Goal: Submit feedback/report problem

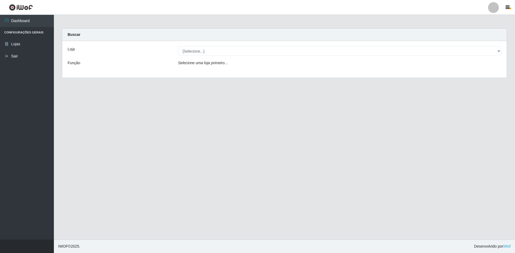
click at [191, 54] on div "Loja [Selecione...] Extraplus - Loja 50 Praia do Canto Função Selecione uma loj…" at bounding box center [284, 59] width 445 height 37
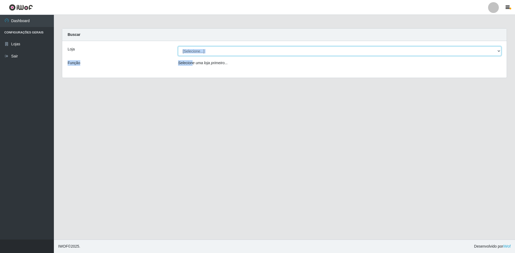
click at [191, 53] on select "[Selecione...] Extraplus - Loja 50 [GEOGRAPHIC_DATA]" at bounding box center [339, 50] width 323 height 9
select select "451"
click at [178, 46] on select "[Selecione...] Extraplus - Loja 50 [GEOGRAPHIC_DATA]" at bounding box center [339, 50] width 323 height 9
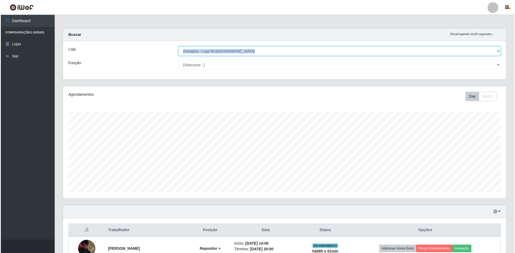
scroll to position [105, 0]
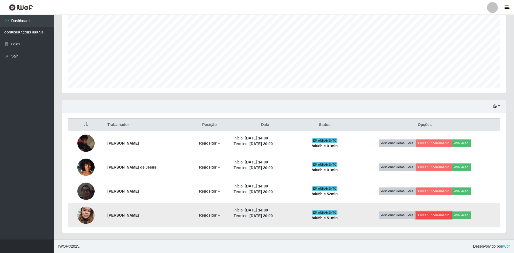
click at [452, 217] on button "Forçar Encerramento" at bounding box center [434, 215] width 36 height 8
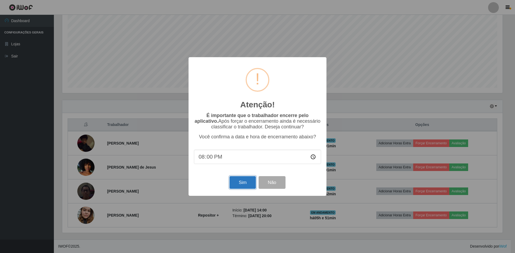
click at [244, 183] on button "Sim" at bounding box center [243, 182] width 26 height 13
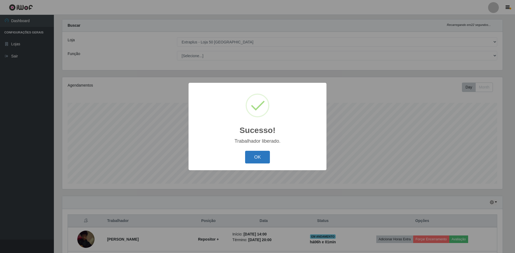
click at [255, 156] on button "OK" at bounding box center [257, 157] width 25 height 13
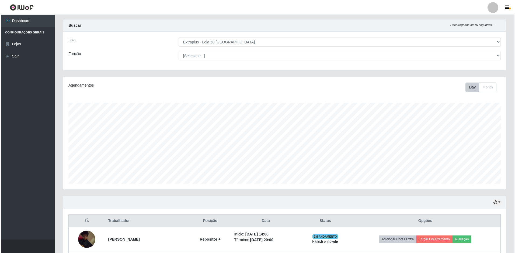
scroll to position [81, 0]
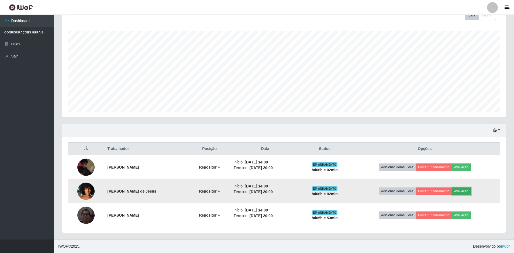
click at [468, 192] on button "Avaliação" at bounding box center [461, 191] width 19 height 8
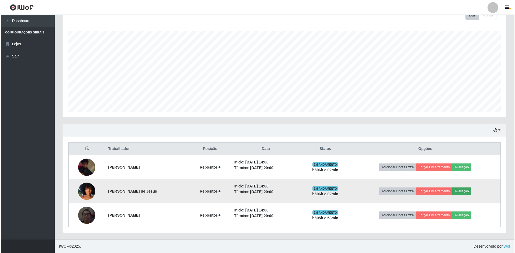
scroll to position [112, 441]
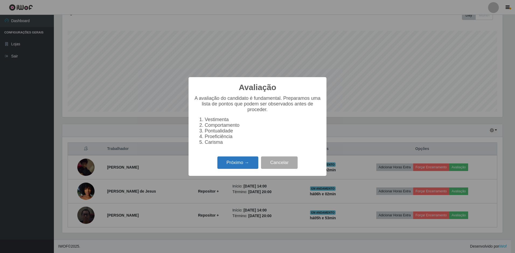
click at [236, 169] on button "Próximo →" at bounding box center [238, 162] width 41 height 13
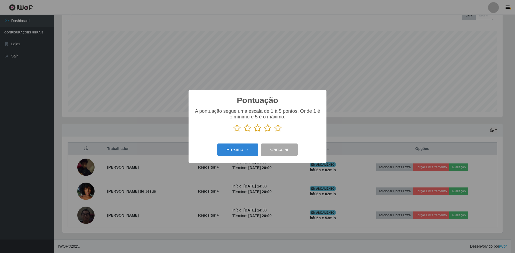
click at [275, 127] on icon at bounding box center [278, 128] width 8 height 8
click at [274, 132] on input "radio" at bounding box center [274, 132] width 0 height 0
click at [253, 149] on button "Próximo →" at bounding box center [238, 149] width 41 height 13
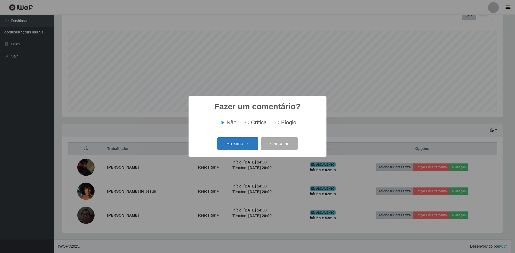
click at [229, 142] on button "Próximo →" at bounding box center [238, 143] width 41 height 13
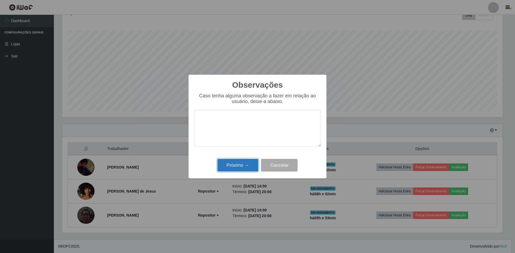
drag, startPoint x: 241, startPoint y: 168, endPoint x: 234, endPoint y: 171, distance: 7.6
click at [241, 168] on button "Próximo →" at bounding box center [238, 165] width 41 height 13
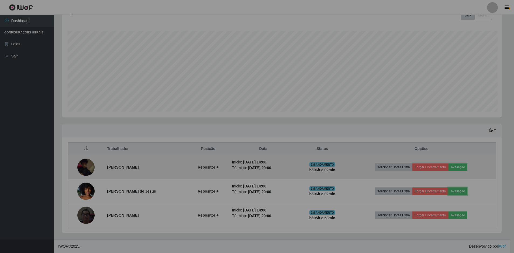
scroll to position [112, 443]
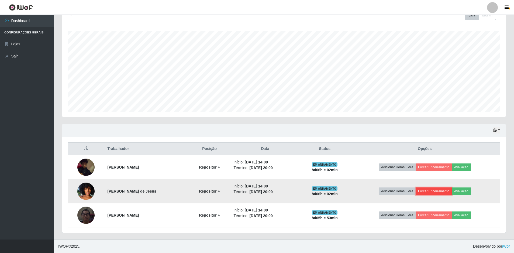
click at [432, 189] on button "Forçar Encerramento" at bounding box center [434, 191] width 36 height 8
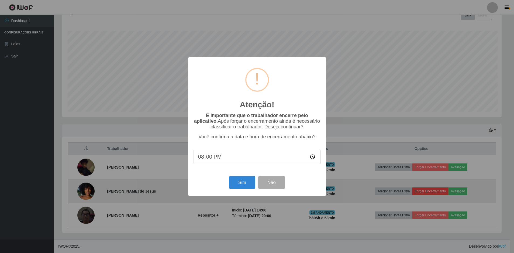
scroll to position [112, 441]
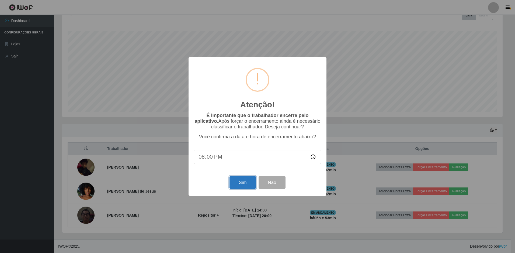
click at [238, 178] on button "Sim" at bounding box center [243, 182] width 26 height 13
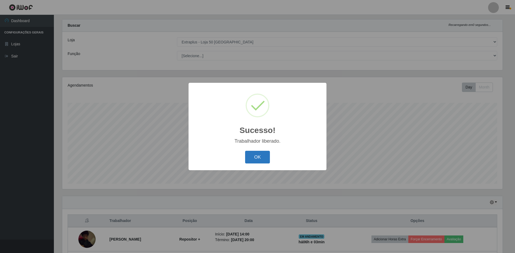
click at [256, 163] on button "OK" at bounding box center [257, 157] width 25 height 13
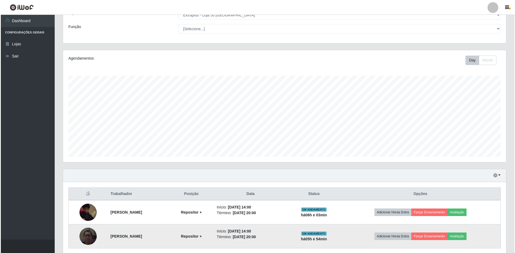
scroll to position [57, 0]
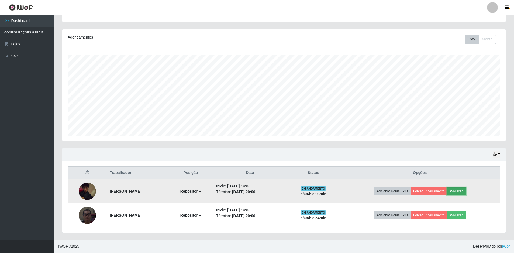
click at [466, 193] on button "Avaliação" at bounding box center [456, 191] width 19 height 8
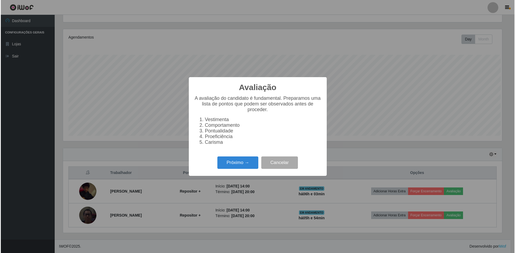
scroll to position [112, 441]
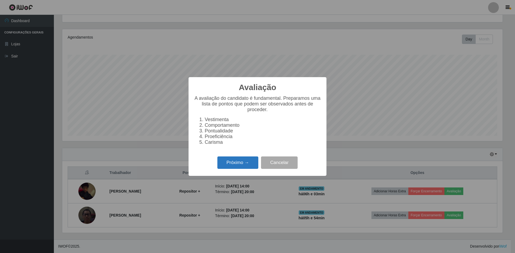
click at [250, 165] on button "Próximo →" at bounding box center [238, 162] width 41 height 13
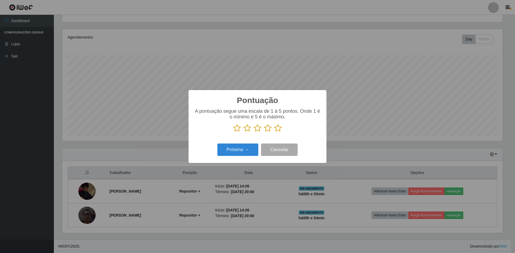
scroll to position [269411, 269082]
click at [238, 131] on icon at bounding box center [237, 128] width 8 height 8
click at [233, 132] on input "radio" at bounding box center [233, 132] width 0 height 0
click at [243, 151] on button "Próximo →" at bounding box center [238, 149] width 41 height 13
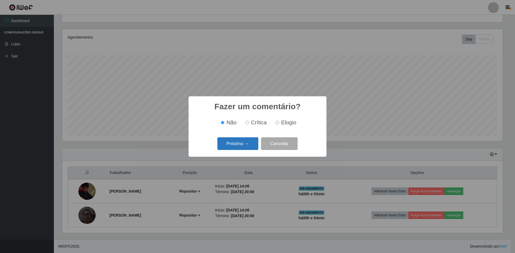
click at [236, 145] on button "Próximo →" at bounding box center [238, 143] width 41 height 13
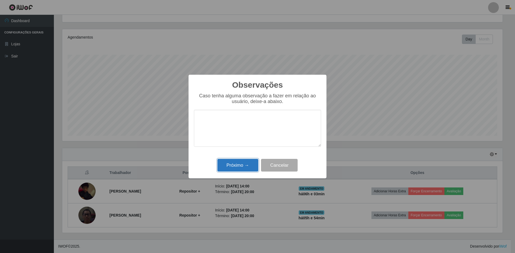
click at [234, 165] on button "Próximo →" at bounding box center [238, 165] width 41 height 13
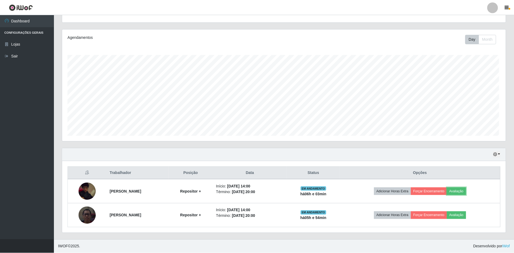
scroll to position [112, 443]
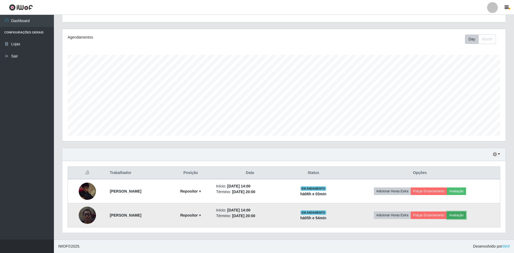
click at [464, 215] on button "Avaliação" at bounding box center [456, 215] width 19 height 8
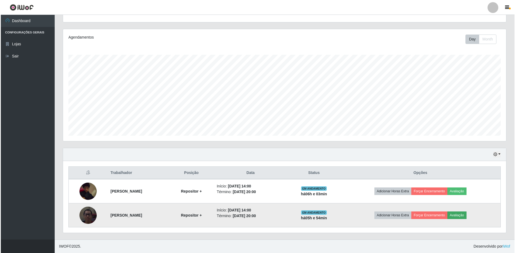
scroll to position [112, 441]
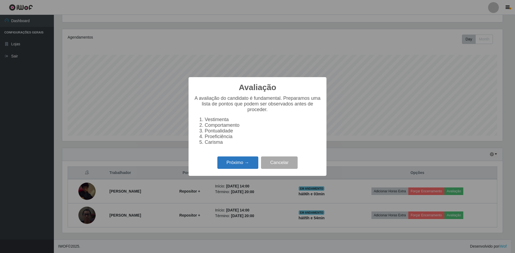
click at [245, 166] on button "Próximo →" at bounding box center [238, 162] width 41 height 13
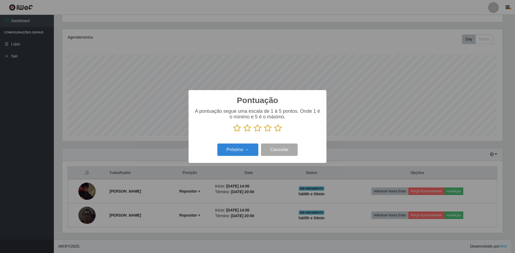
click at [267, 131] on icon at bounding box center [268, 128] width 8 height 8
click at [264, 132] on input "radio" at bounding box center [264, 132] width 0 height 0
click at [249, 153] on button "Próximo →" at bounding box center [238, 149] width 41 height 13
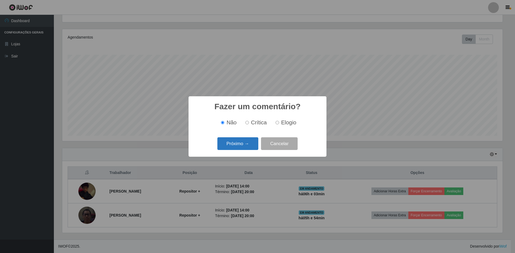
click at [243, 141] on button "Próximo →" at bounding box center [238, 143] width 41 height 13
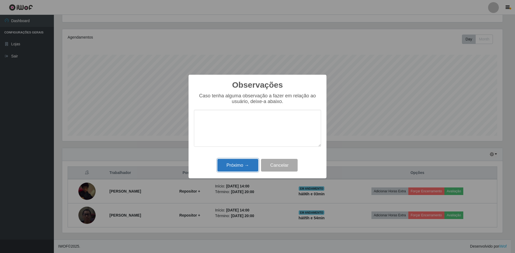
click at [241, 166] on button "Próximo →" at bounding box center [238, 165] width 41 height 13
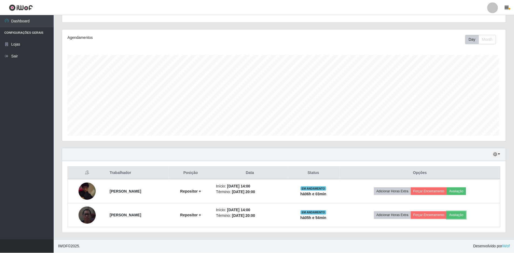
scroll to position [0, 0]
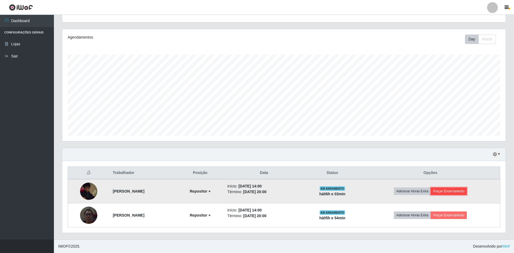
click at [464, 194] on button "Forçar Encerramento" at bounding box center [449, 191] width 36 height 8
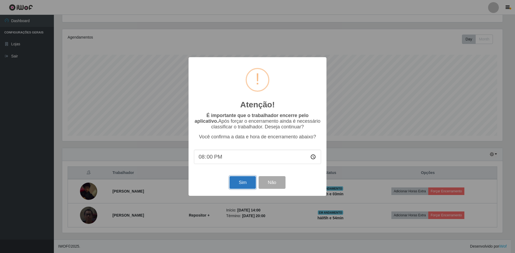
click at [245, 182] on button "Sim" at bounding box center [243, 182] width 26 height 13
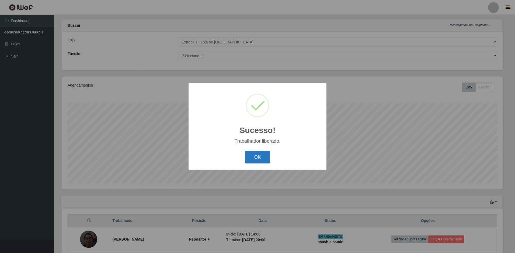
click at [252, 156] on button "OK" at bounding box center [257, 157] width 25 height 13
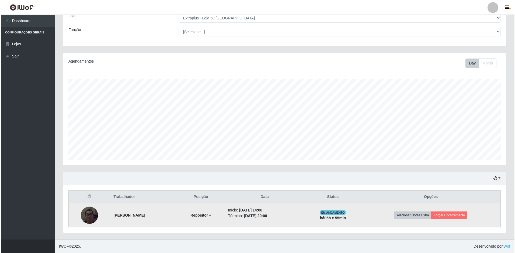
scroll to position [6, 0]
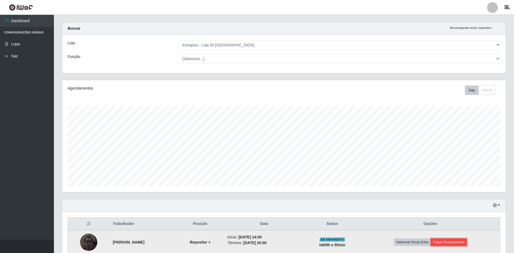
click at [463, 239] on button "Forçar Encerramento" at bounding box center [449, 242] width 36 height 8
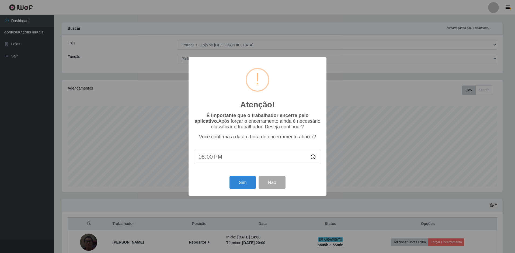
click at [334, 194] on div "Atenção! × É importante que o trabalhador encerre pelo aplicativo. Após forçar …" at bounding box center [257, 126] width 515 height 253
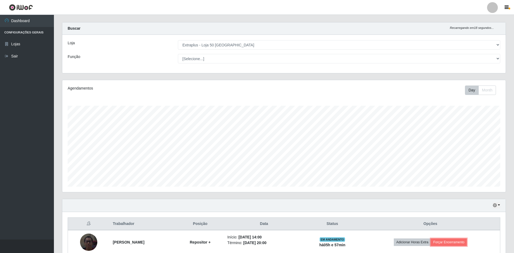
scroll to position [33, 0]
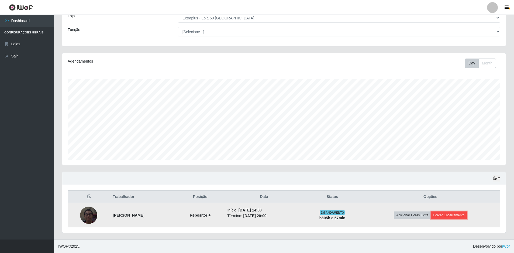
click at [452, 213] on button "Forçar Encerramento" at bounding box center [449, 215] width 36 height 8
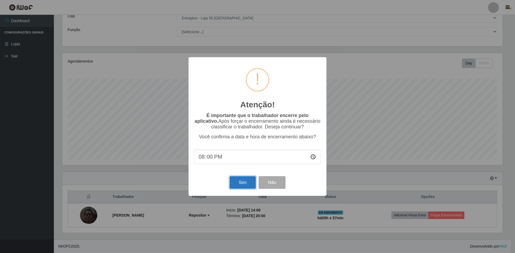
click at [231, 181] on button "Sim" at bounding box center [243, 182] width 26 height 13
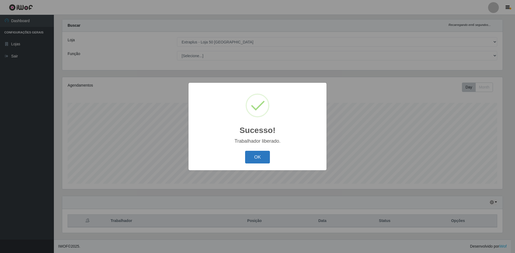
click at [247, 157] on button "OK" at bounding box center [257, 157] width 25 height 13
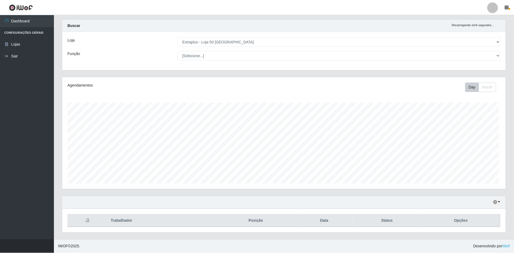
scroll to position [112, 443]
